Goal: Find contact information: Find contact information

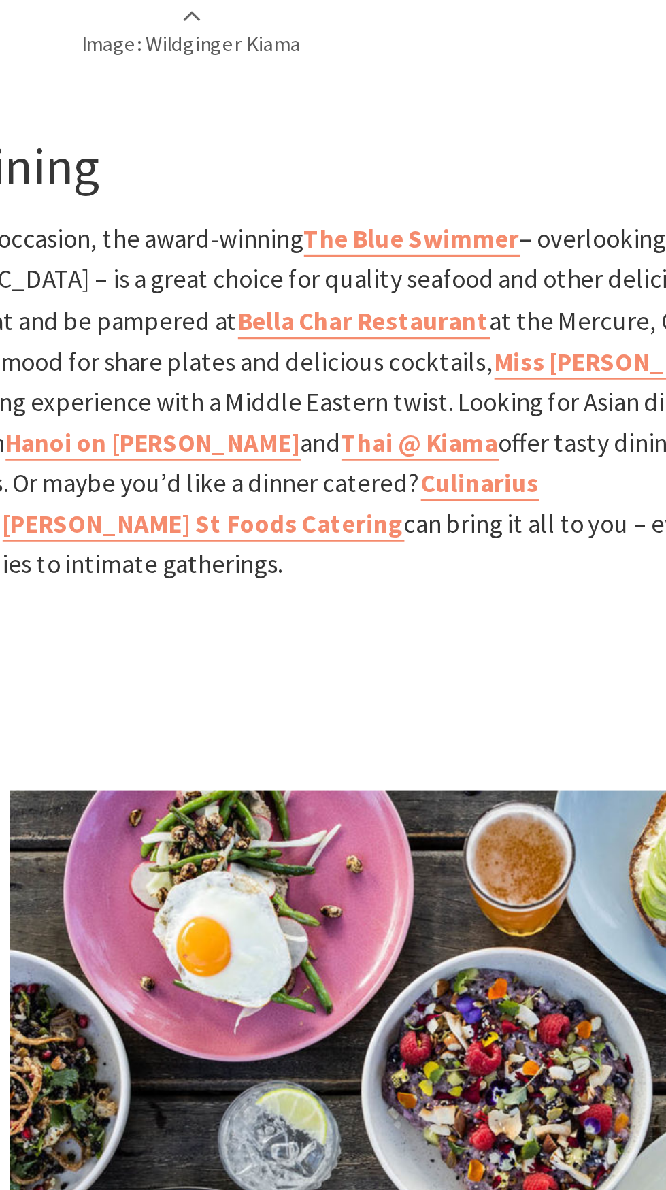
scroll to position [2588, 0]
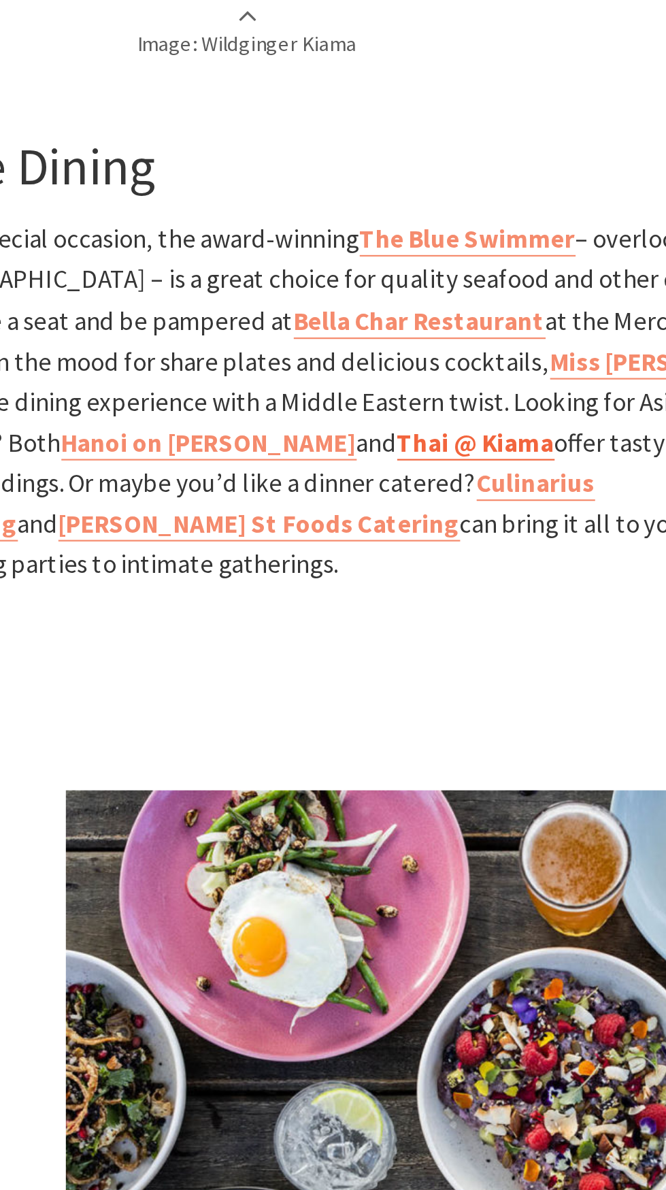
click at [333, 208] on b "Thai @ Kiama" at bounding box center [368, 200] width 71 height 15
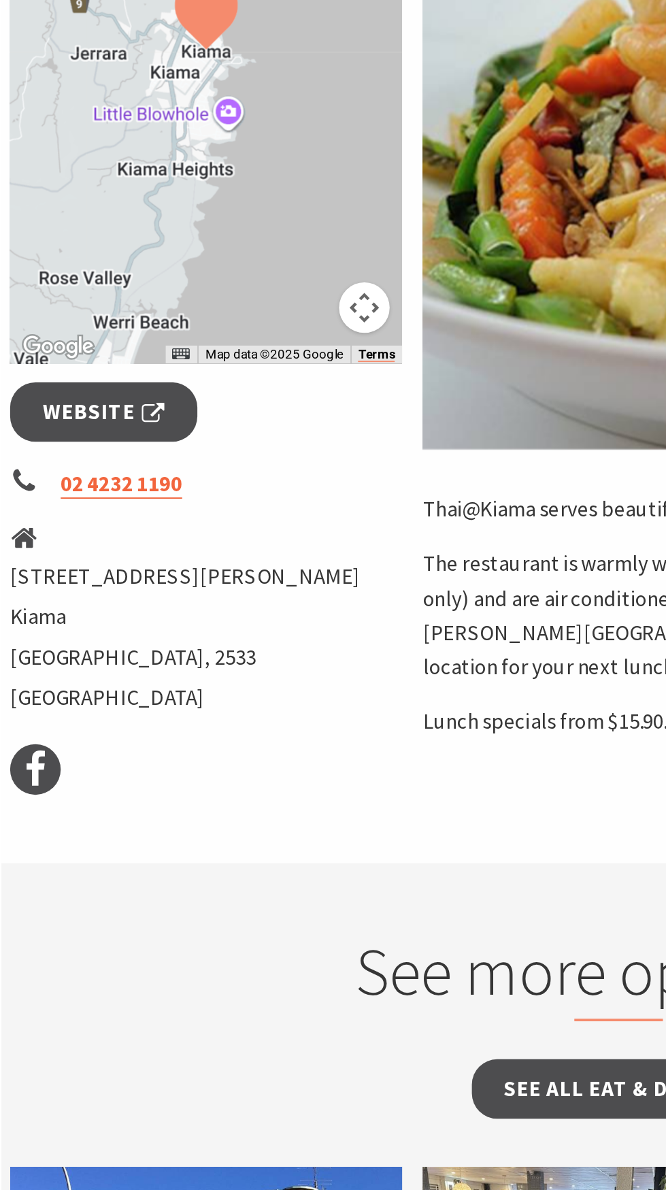
click at [78, 614] on link "02 4232 1190" at bounding box center [65, 613] width 65 height 16
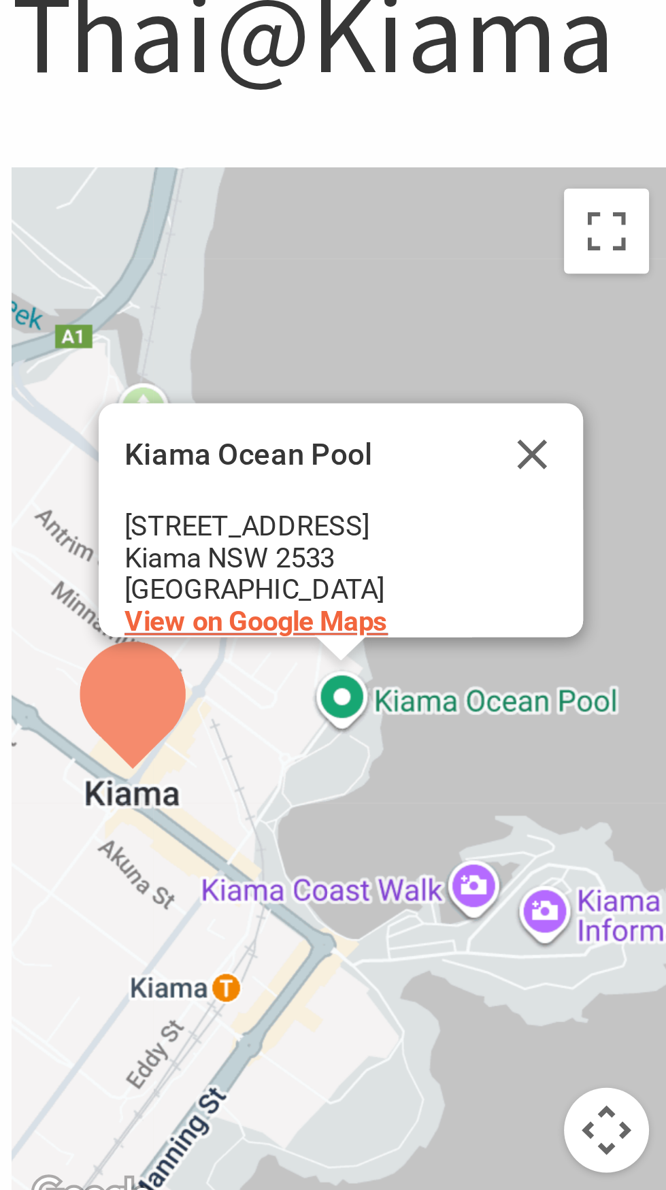
click at [116, 350] on span "View on Google Maps" at bounding box center [84, 355] width 84 height 10
